Goal: Navigation & Orientation: Go to known website

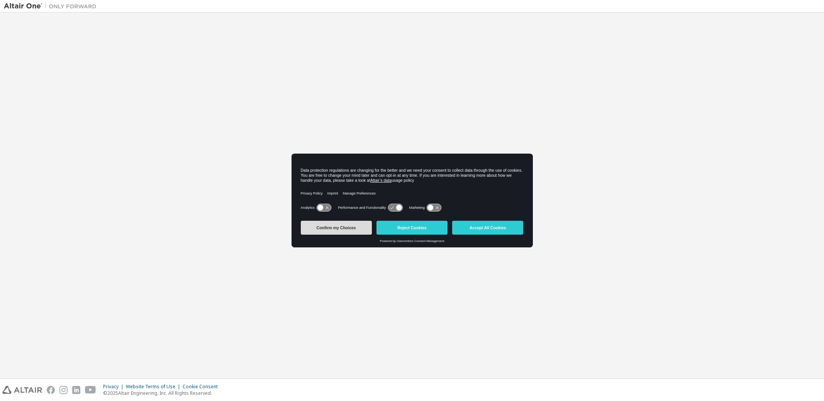
click at [335, 229] on button "Confirm my Choices" at bounding box center [336, 228] width 71 height 14
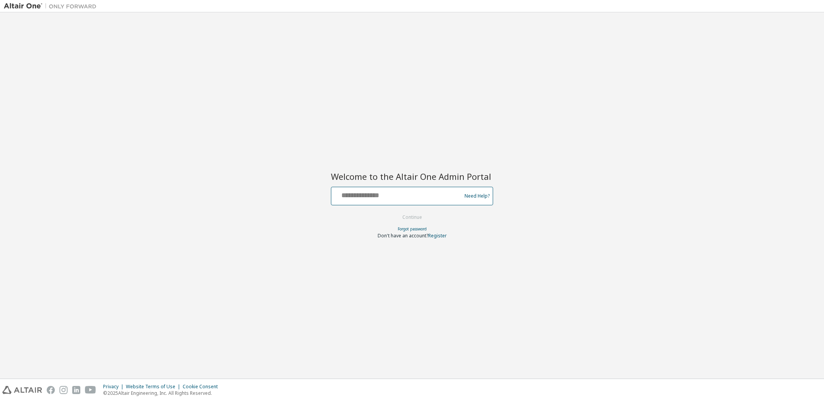
click at [374, 197] on input "text" at bounding box center [397, 194] width 126 height 11
type input "**********"
click at [409, 216] on button "Continue" at bounding box center [412, 218] width 36 height 12
